Goal: Find specific page/section: Find specific page/section

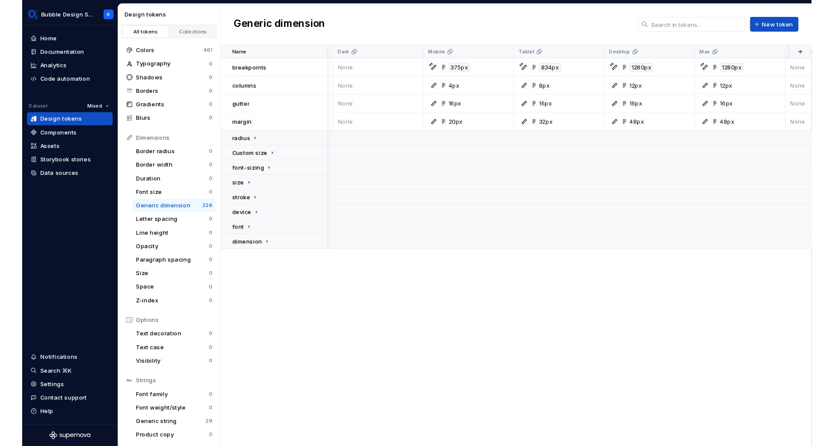
scroll to position [17, 0]
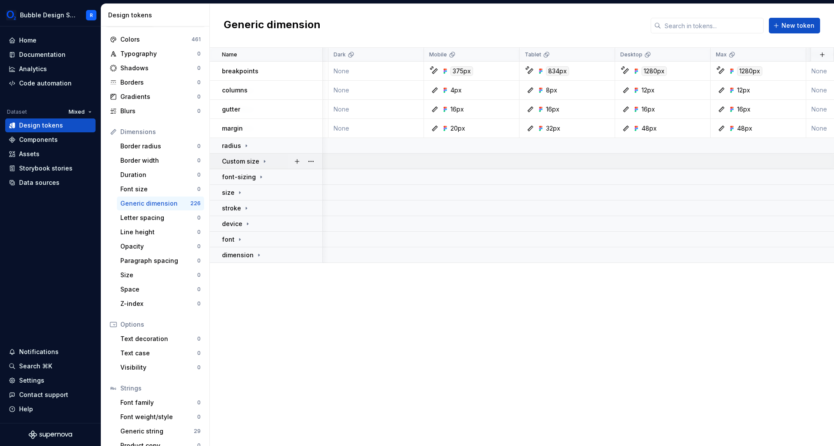
click at [266, 162] on icon at bounding box center [264, 161] width 7 height 7
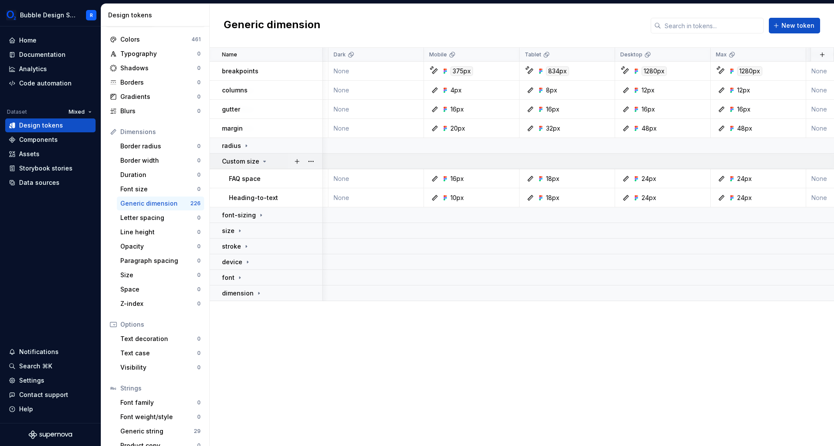
click at [266, 162] on icon at bounding box center [264, 161] width 7 height 7
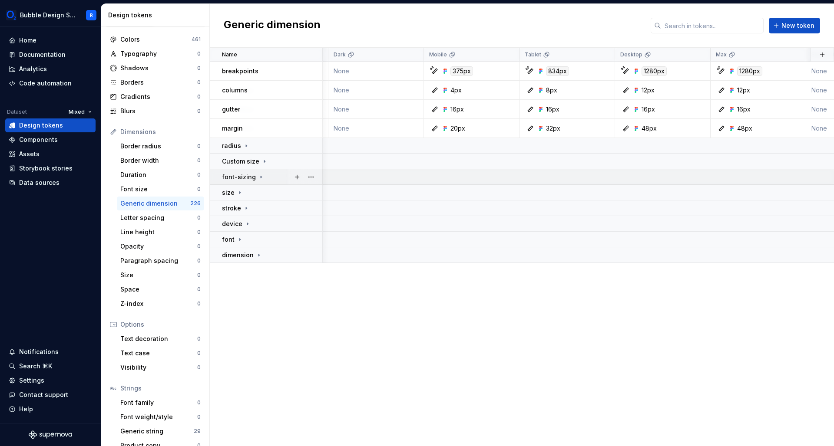
click at [259, 179] on icon at bounding box center [261, 177] width 7 height 7
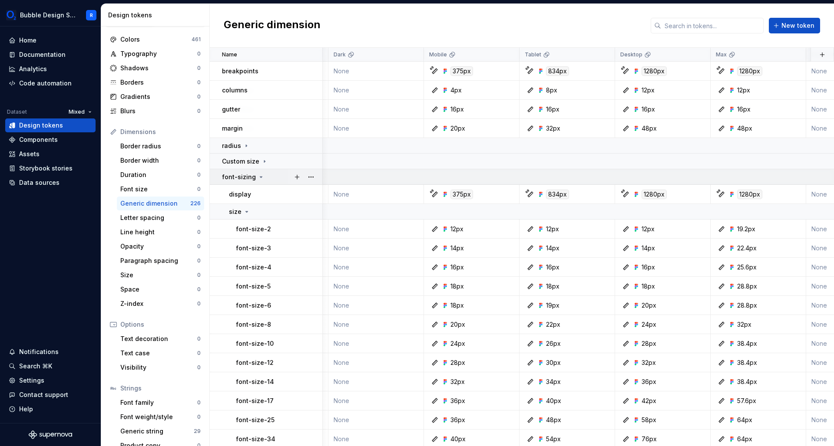
click at [259, 179] on icon at bounding box center [261, 177] width 7 height 7
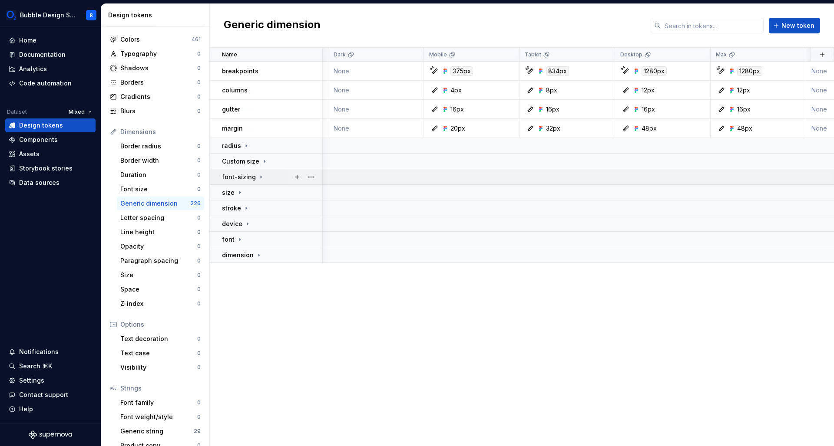
click at [259, 179] on icon at bounding box center [261, 177] width 7 height 7
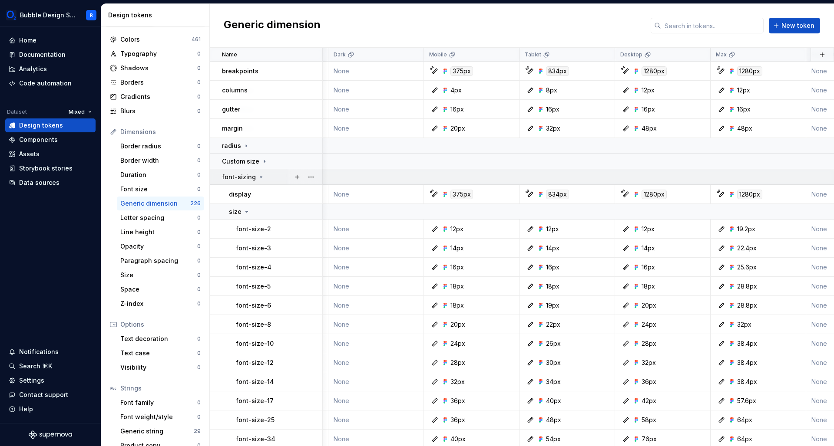
click at [259, 179] on icon at bounding box center [261, 177] width 7 height 7
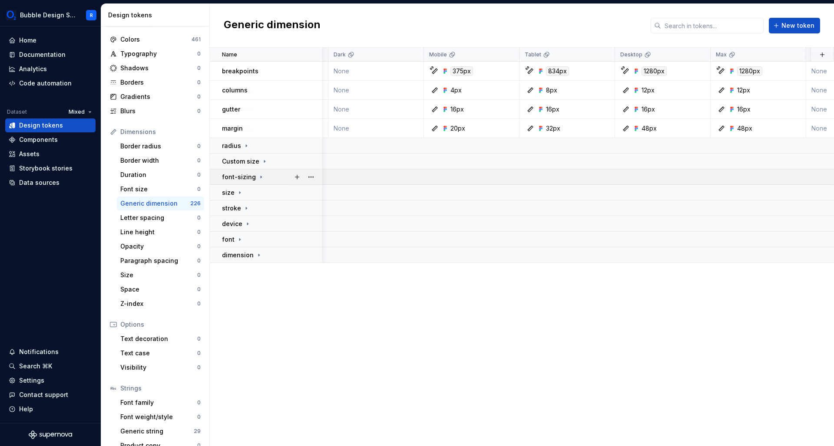
click at [251, 177] on p "font-sizing" at bounding box center [239, 177] width 34 height 9
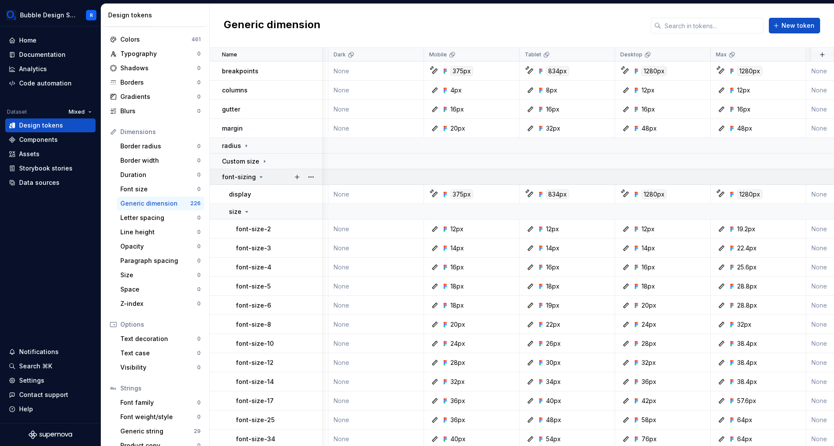
click at [258, 179] on icon at bounding box center [261, 177] width 7 height 7
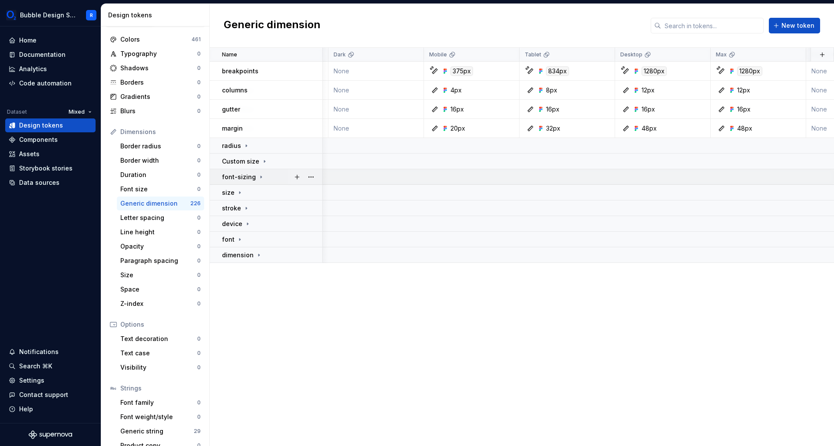
click at [258, 179] on icon at bounding box center [261, 177] width 7 height 7
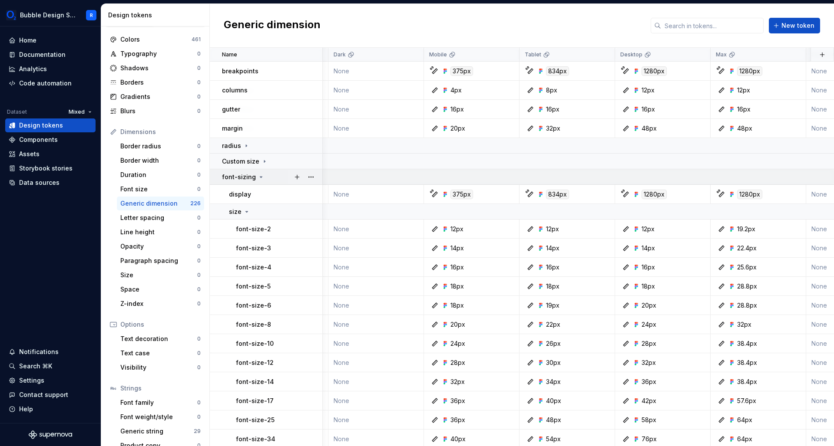
click at [258, 179] on icon at bounding box center [261, 177] width 7 height 7
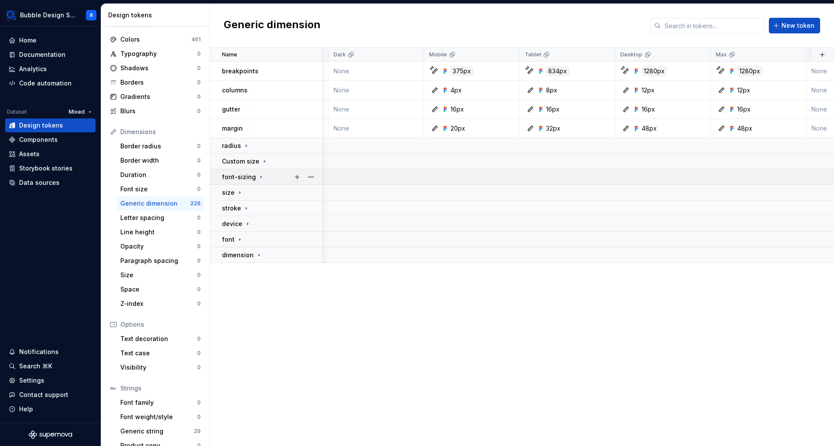
click at [258, 175] on icon at bounding box center [261, 177] width 7 height 7
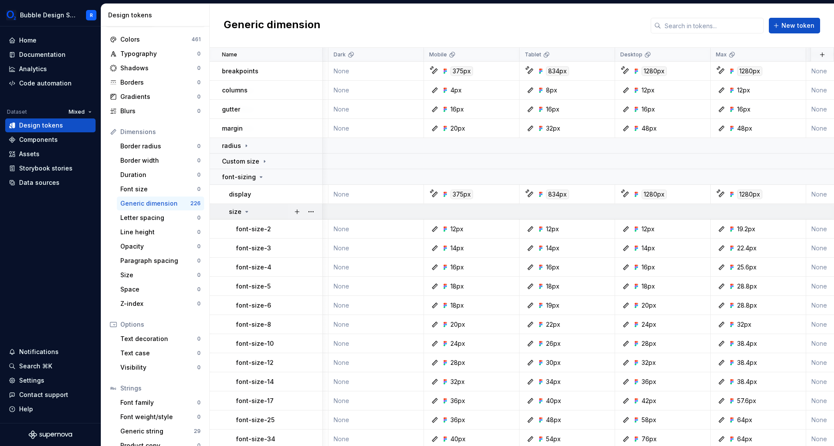
click at [245, 214] on icon at bounding box center [246, 211] width 7 height 7
